Goal: Task Accomplishment & Management: Use online tool/utility

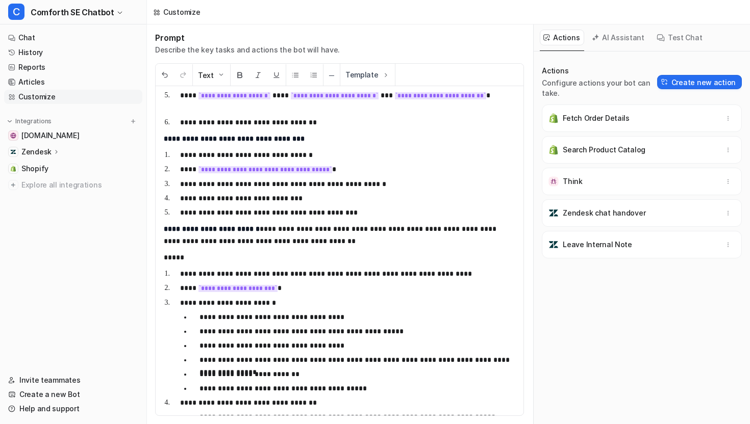
scroll to position [944, 0]
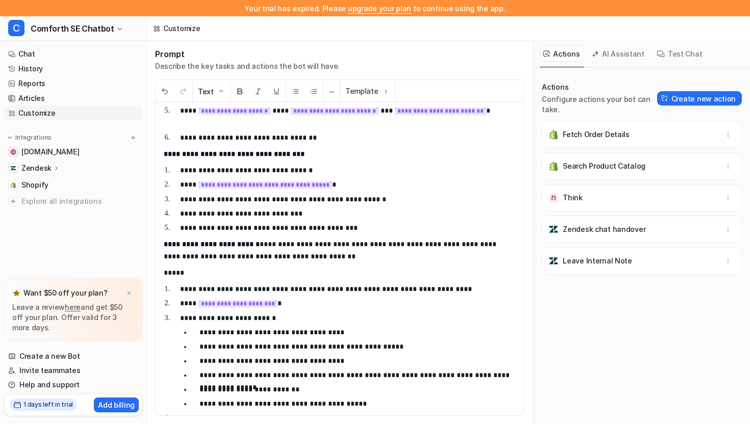
click at [621, 55] on button "AI Assistant" at bounding box center [618, 54] width 61 height 16
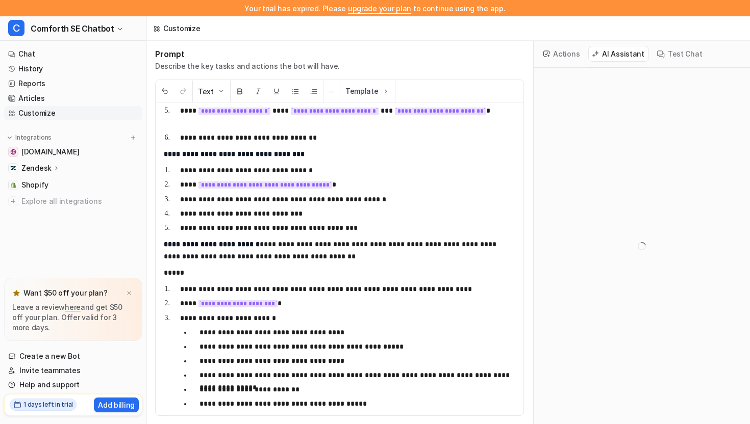
click at [673, 56] on button "Test Chat" at bounding box center [680, 54] width 54 height 16
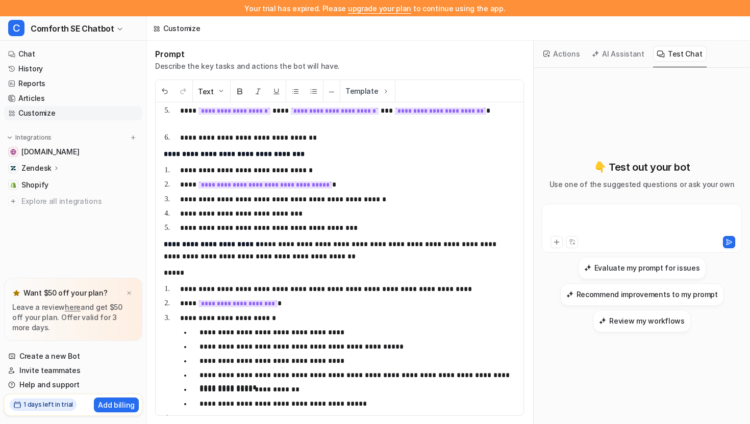
click at [590, 219] on div at bounding box center [641, 222] width 195 height 23
paste div
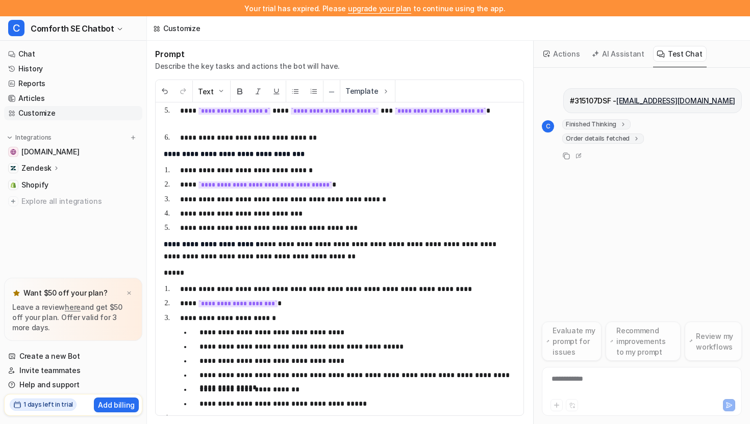
click at [597, 140] on span "Order details fetched" at bounding box center [603, 139] width 82 height 10
click at [602, 124] on span "Finished Thinking" at bounding box center [596, 124] width 68 height 10
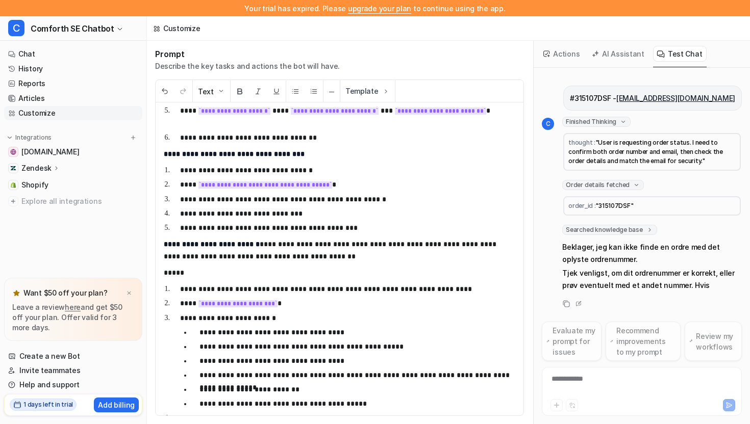
scroll to position [15, 0]
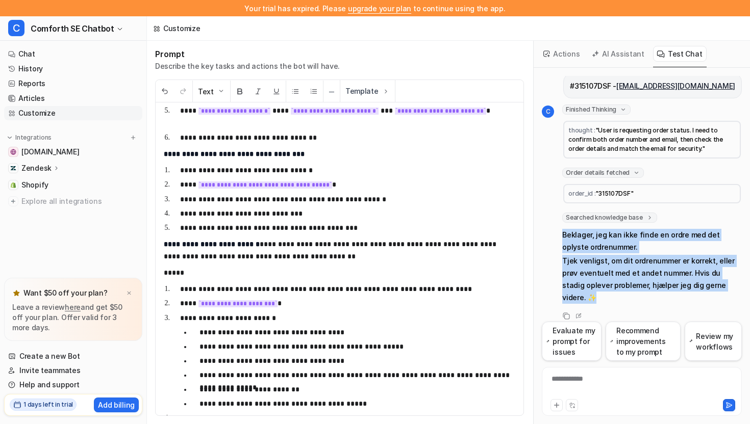
drag, startPoint x: 562, startPoint y: 236, endPoint x: 726, endPoint y: 289, distance: 172.6
click at [726, 289] on span "Beklager, jeg kan ikke finde en ordre med det oplyste ordrenummer. Tjek venligs…" at bounding box center [652, 266] width 180 height 79
copy span "Beklager, jeg kan ikke finde en ordre med det oplyste ordrenummer. Tjek venligs…"
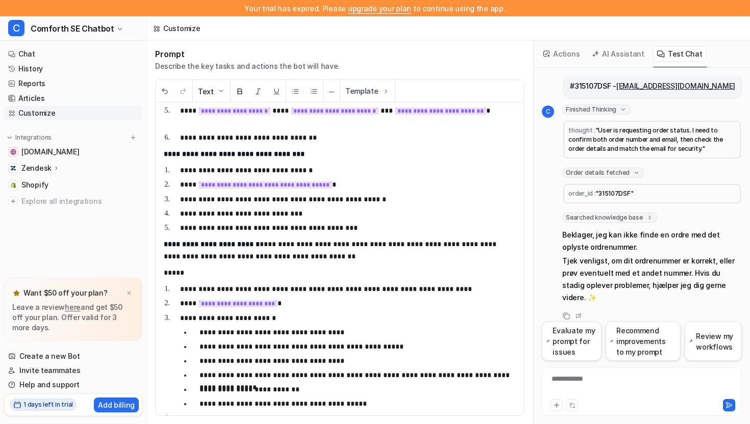
click at [621, 87] on p "#315107DSF - [EMAIL_ADDRESS][DOMAIN_NAME]" at bounding box center [652, 86] width 165 height 12
click at [599, 85] on p "#315107DSF - [EMAIL_ADDRESS][DOMAIN_NAME]" at bounding box center [652, 86] width 165 height 12
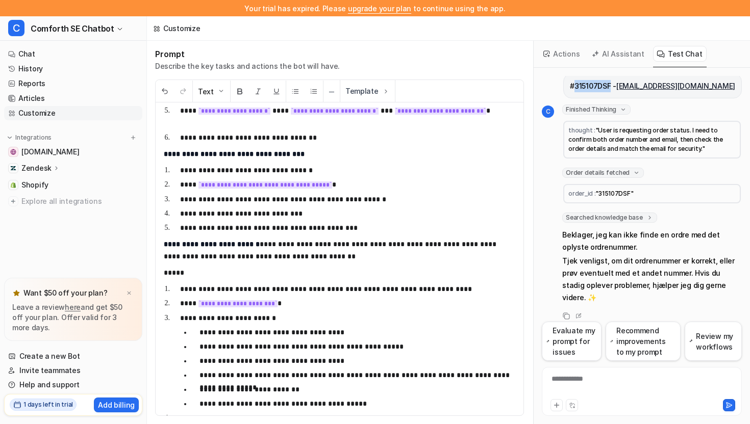
click at [599, 85] on p "#315107DSF - [EMAIL_ADDRESS][DOMAIN_NAME]" at bounding box center [652, 86] width 165 height 12
click at [564, 49] on button "Actions" at bounding box center [562, 54] width 44 height 16
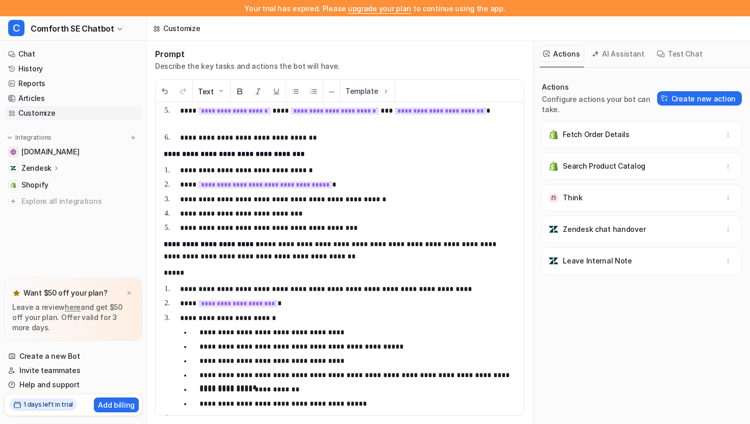
click at [615, 54] on button "AI Assistant" at bounding box center [618, 54] width 61 height 16
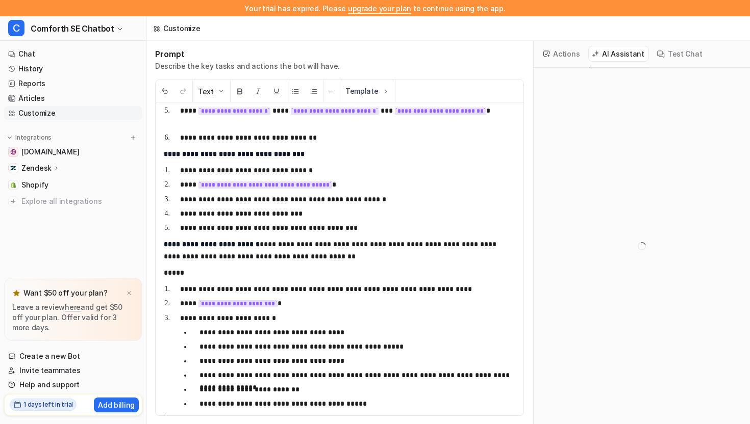
click at [578, 55] on button "Actions" at bounding box center [562, 54] width 44 height 16
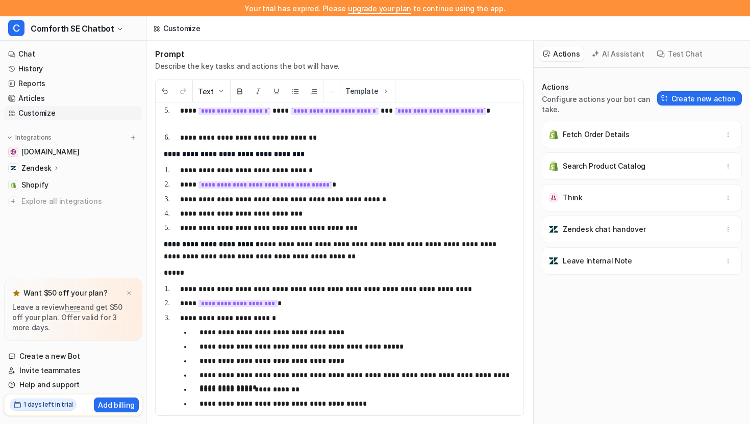
click at [657, 56] on icon at bounding box center [661, 53] width 8 height 7
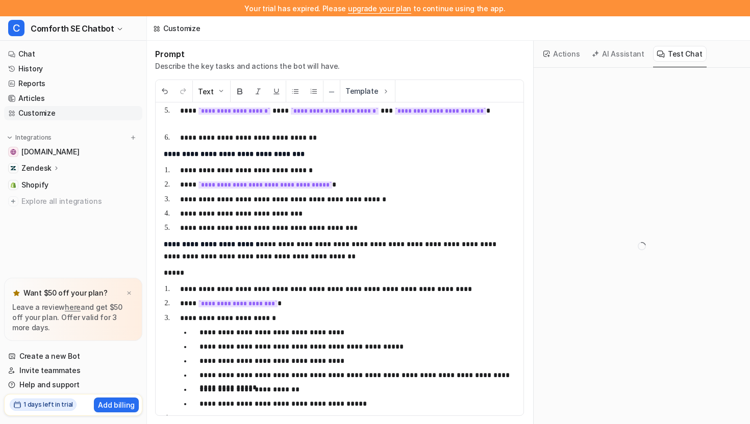
click at [551, 52] on button "Actions" at bounding box center [562, 54] width 44 height 16
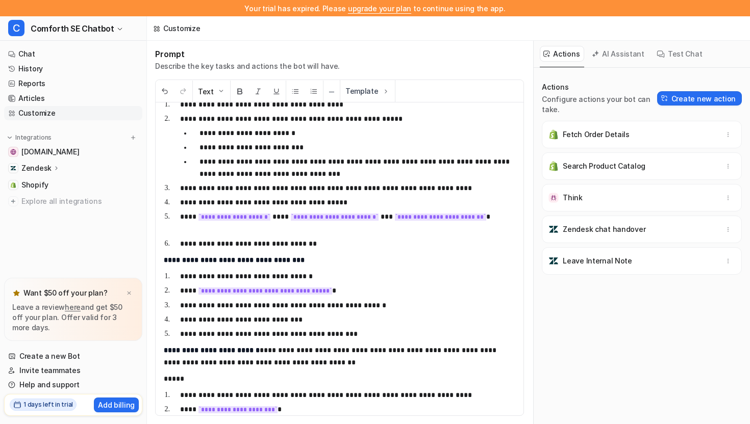
scroll to position [815, 0]
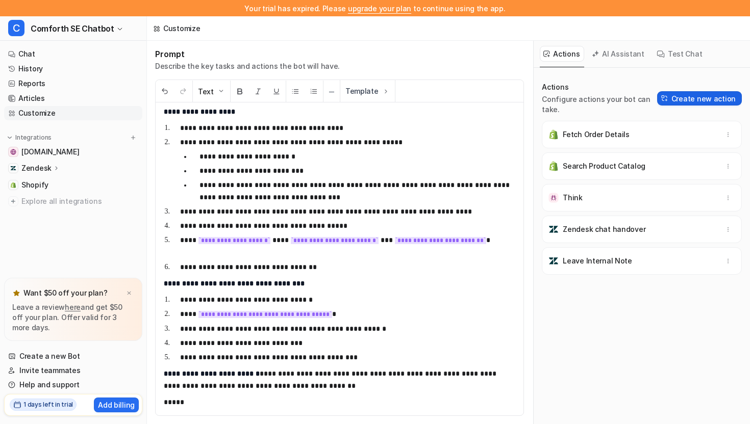
click at [688, 97] on button "Create new action" at bounding box center [699, 98] width 85 height 14
